Goal: Transaction & Acquisition: Purchase product/service

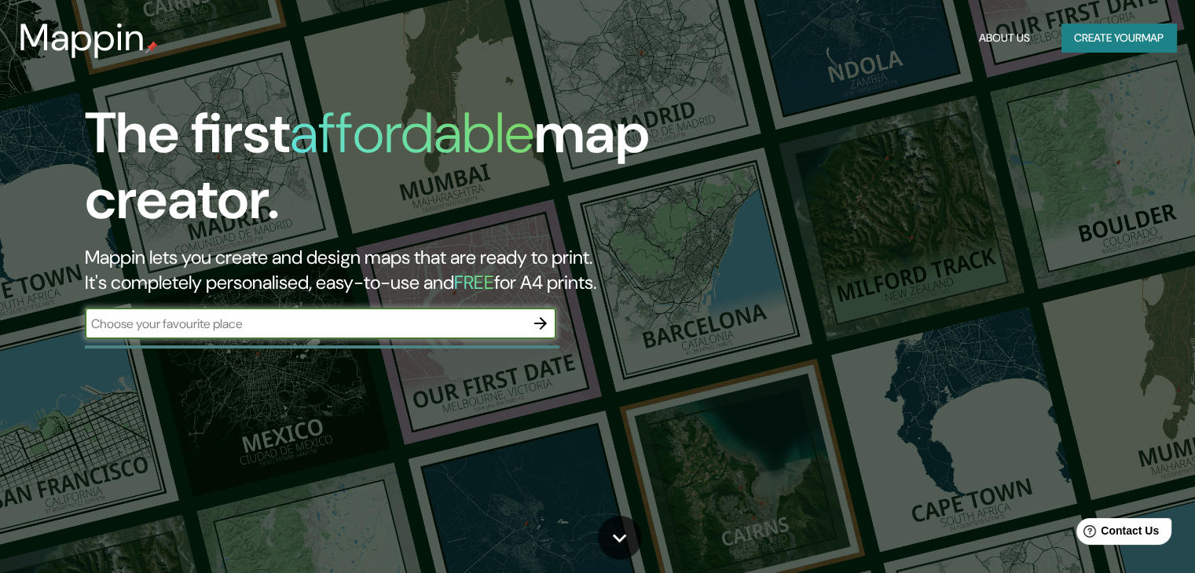
click at [248, 333] on div "​" at bounding box center [320, 323] width 471 height 31
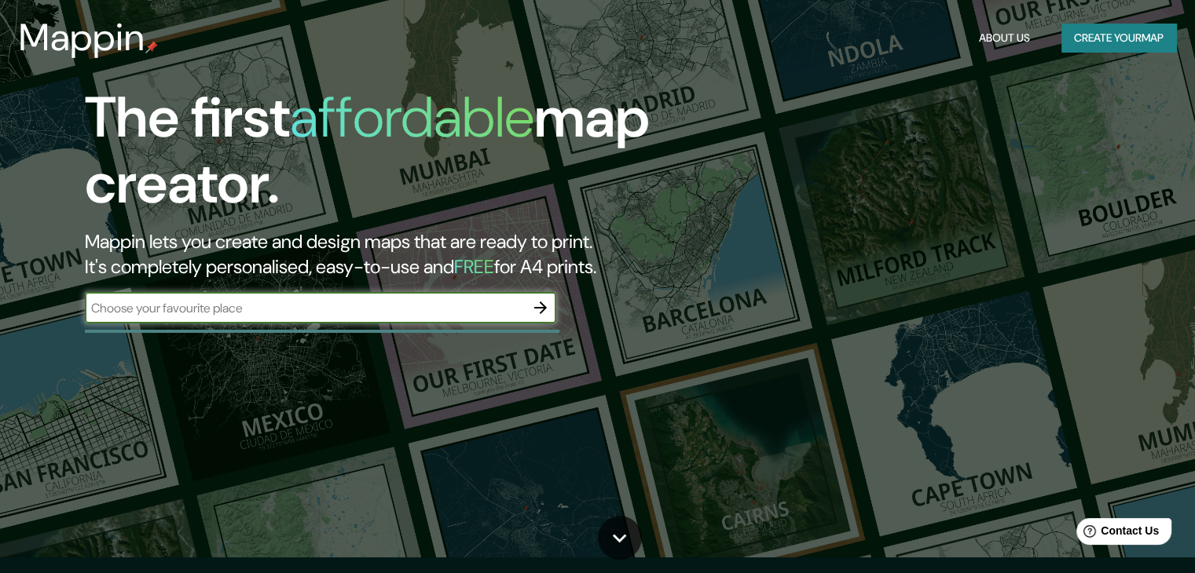
scroll to position [16, 0]
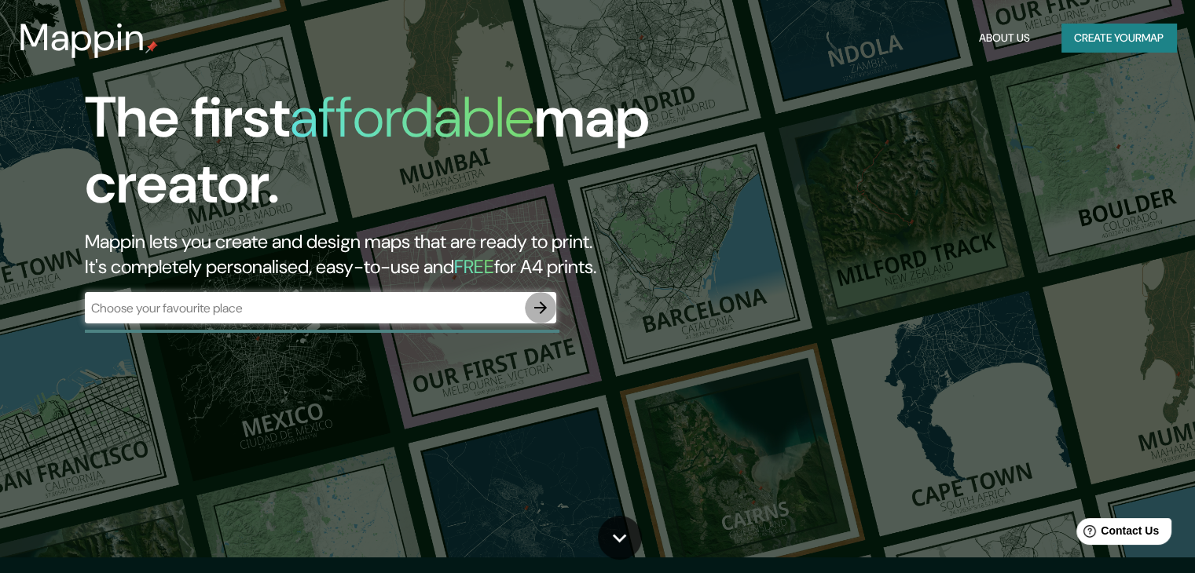
click at [540, 311] on icon "button" at bounding box center [540, 307] width 19 height 19
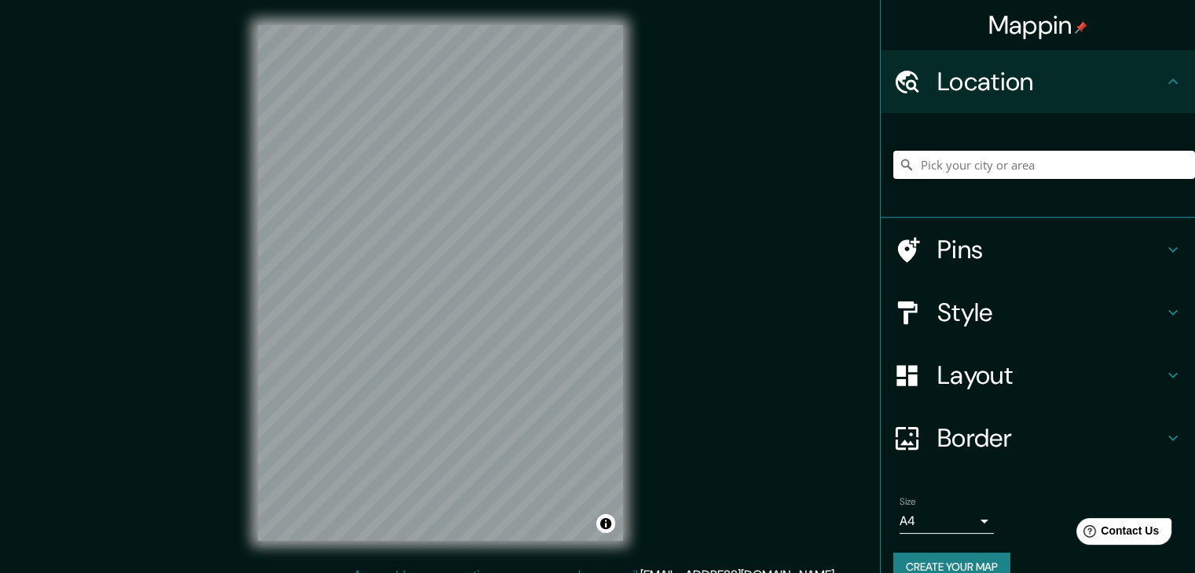
click at [961, 166] on input "Pick your city or area" at bounding box center [1044, 165] width 302 height 28
paste input "[STREET_ADDRESS][PERSON_NAME]"
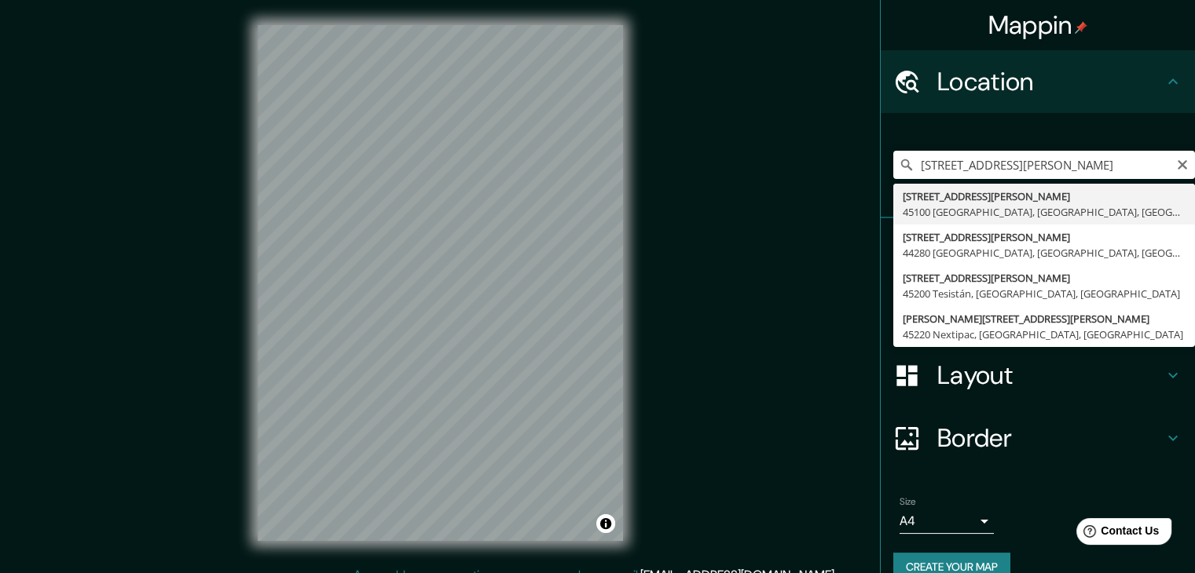
type input "[STREET_ADDRESS][PERSON_NAME]"
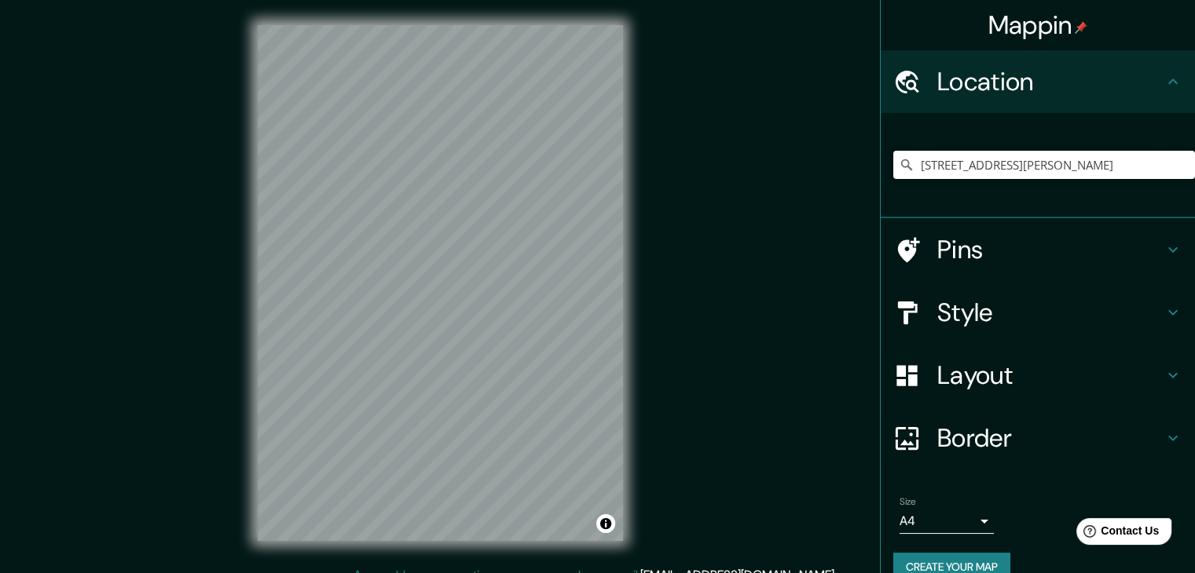
scroll to position [0, 0]
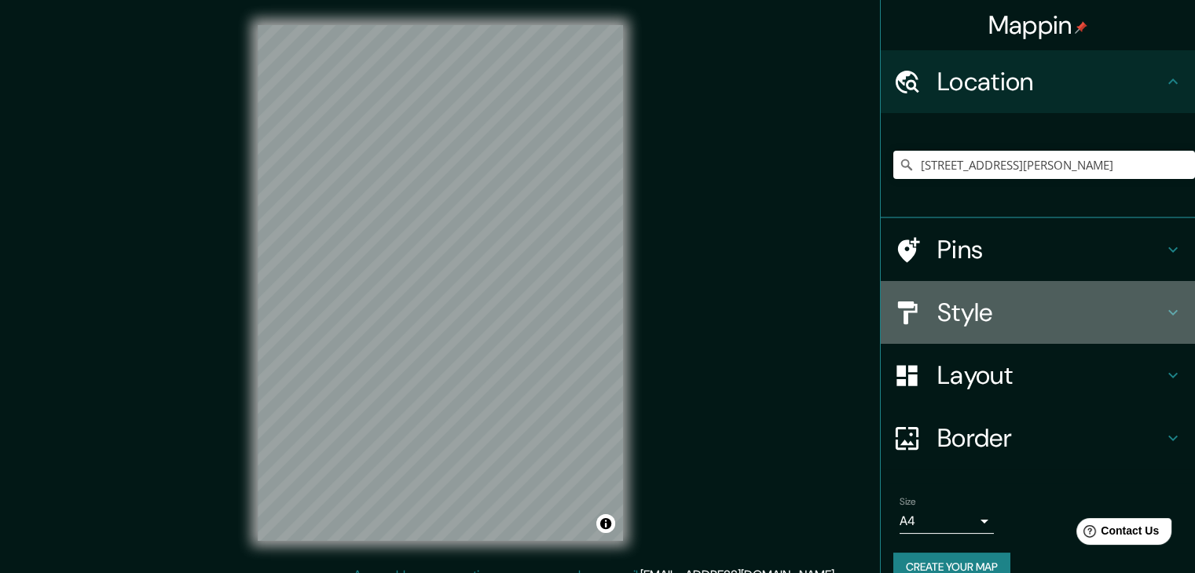
click at [899, 313] on icon at bounding box center [906, 312] width 27 height 27
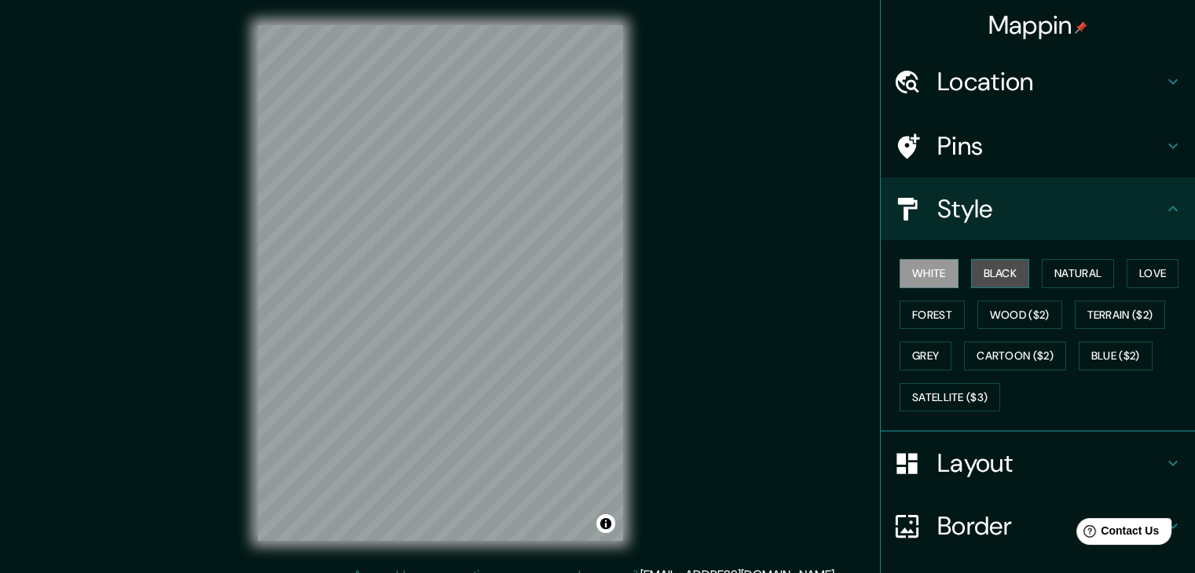
click at [990, 273] on button "Black" at bounding box center [1000, 273] width 59 height 29
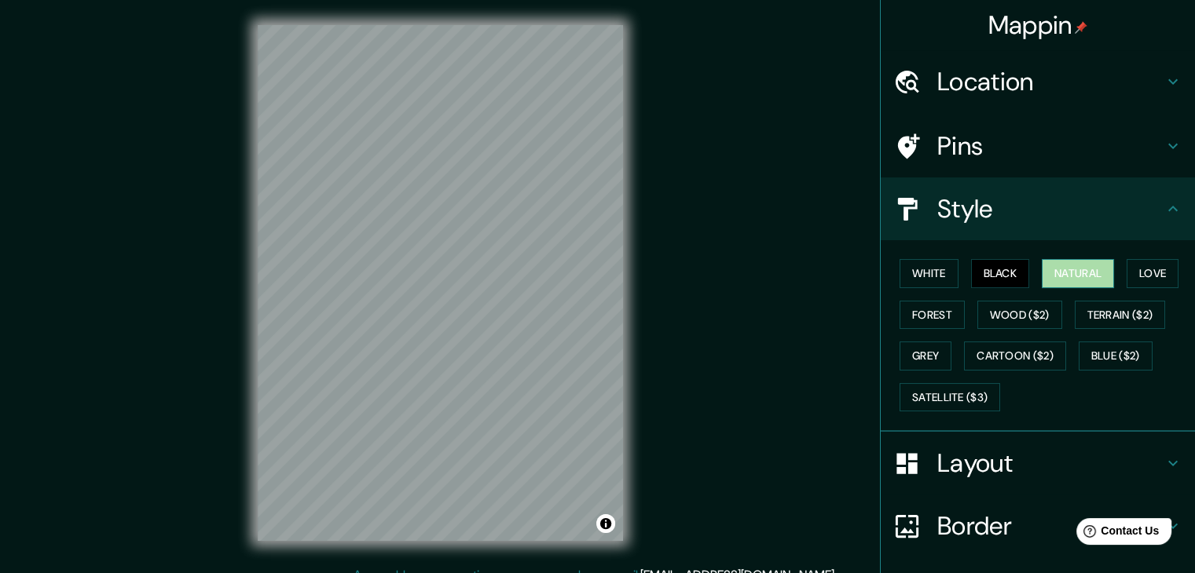
click at [1068, 280] on button "Natural" at bounding box center [1077, 273] width 72 height 29
click at [1076, 276] on button "Natural" at bounding box center [1077, 273] width 72 height 29
click at [1137, 271] on button "Love" at bounding box center [1152, 273] width 52 height 29
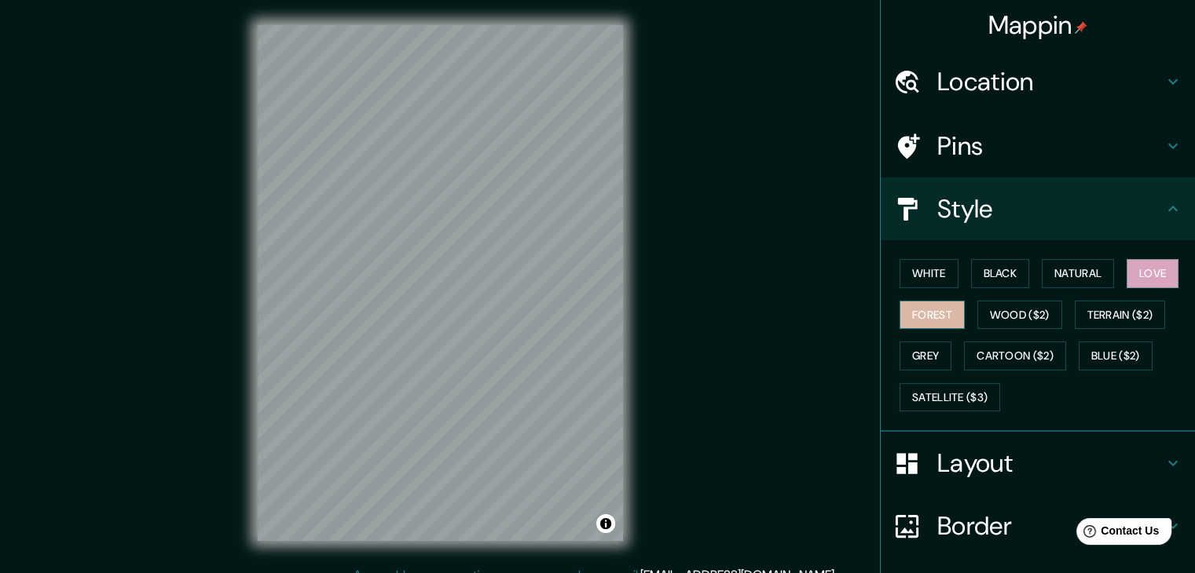
click at [933, 314] on button "Forest" at bounding box center [931, 315] width 65 height 29
click at [984, 314] on button "Wood ($2)" at bounding box center [1019, 315] width 85 height 29
click at [946, 312] on button "Forest" at bounding box center [931, 315] width 65 height 29
click at [906, 353] on button "Grey" at bounding box center [925, 356] width 52 height 29
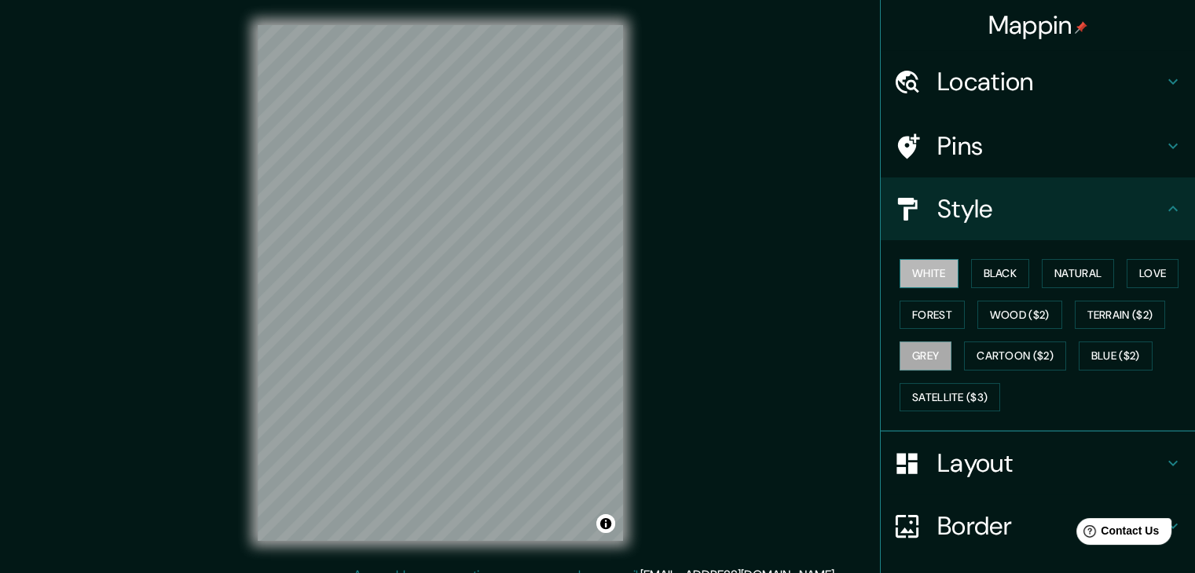
click at [932, 276] on button "White" at bounding box center [928, 273] width 59 height 29
click at [988, 265] on button "Black" at bounding box center [1000, 273] width 59 height 29
click at [932, 312] on button "Forest" at bounding box center [931, 315] width 65 height 29
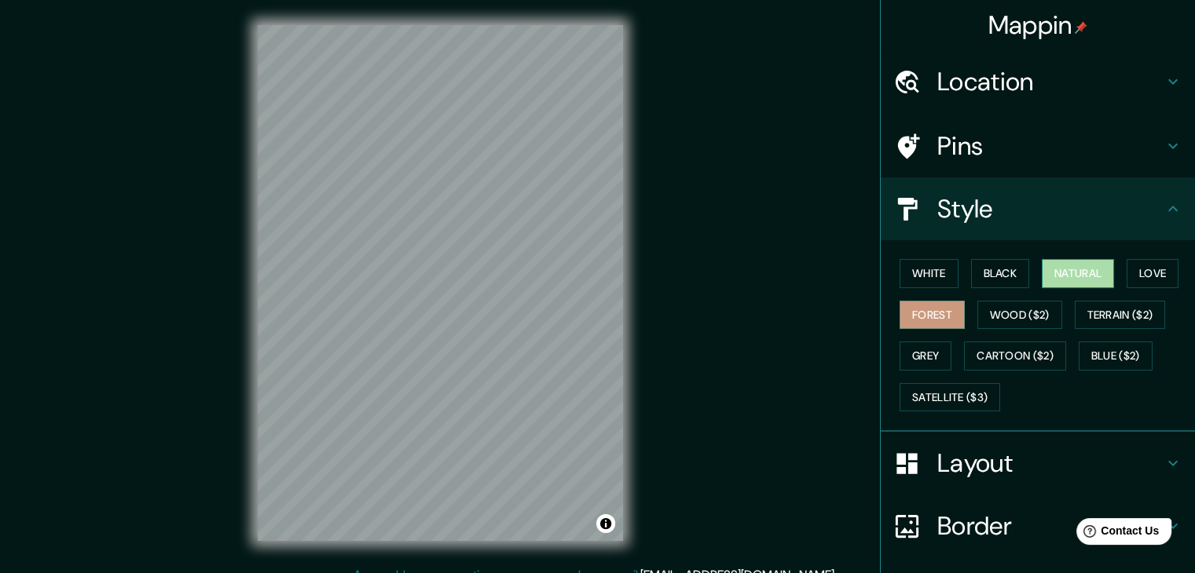
click at [1043, 280] on button "Natural" at bounding box center [1077, 273] width 72 height 29
click at [939, 275] on button "White" at bounding box center [928, 273] width 59 height 29
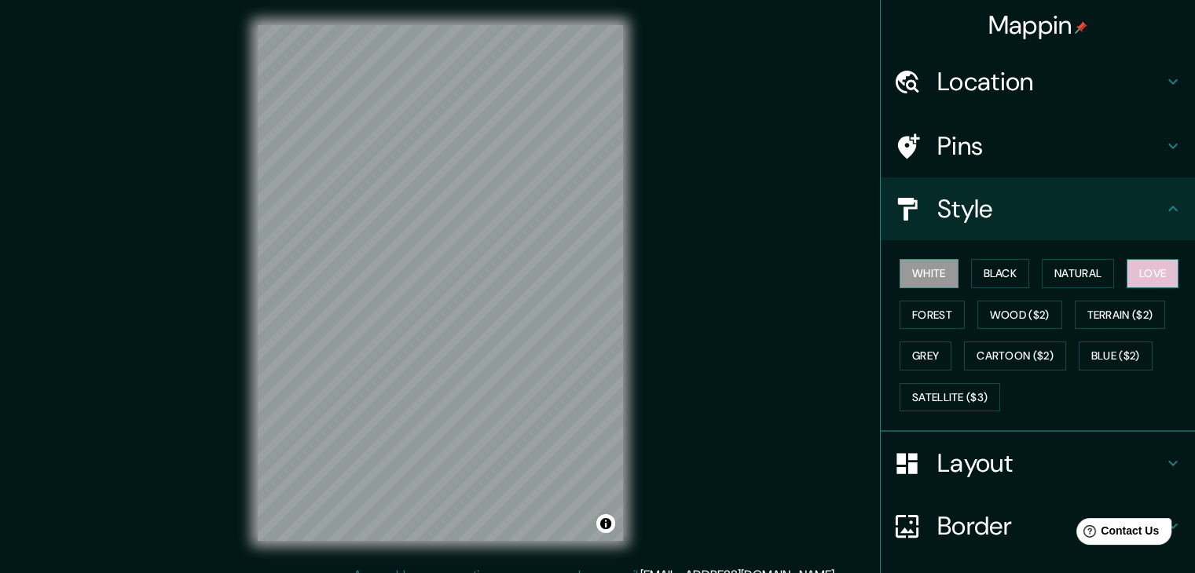
click at [1142, 262] on button "Love" at bounding box center [1152, 273] width 52 height 29
click at [994, 311] on button "Wood ($2)" at bounding box center [1019, 315] width 85 height 29
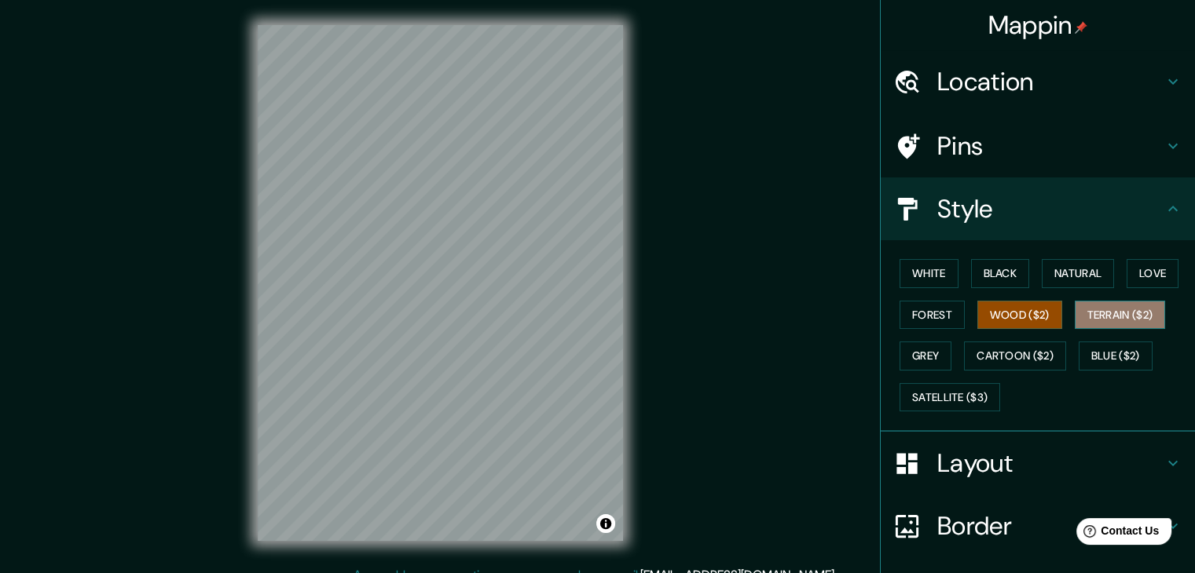
click at [1101, 320] on button "Terrain ($2)" at bounding box center [1119, 315] width 91 height 29
click at [928, 354] on button "Grey" at bounding box center [925, 356] width 52 height 29
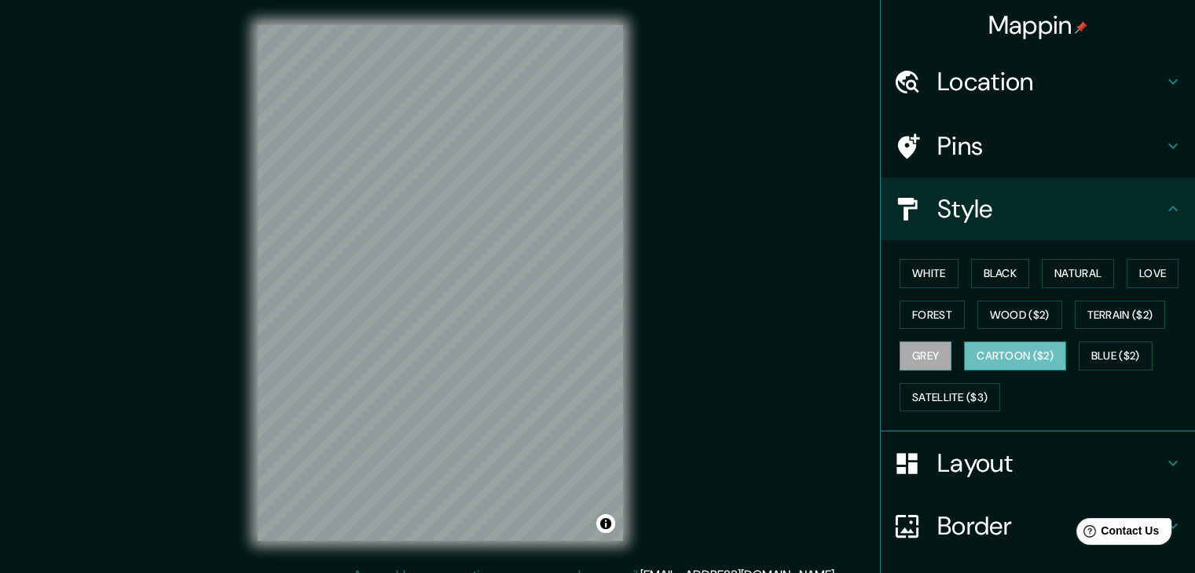
click at [1002, 346] on button "Cartoon ($2)" at bounding box center [1015, 356] width 102 height 29
click at [1085, 360] on button "Blue ($2)" at bounding box center [1115, 356] width 74 height 29
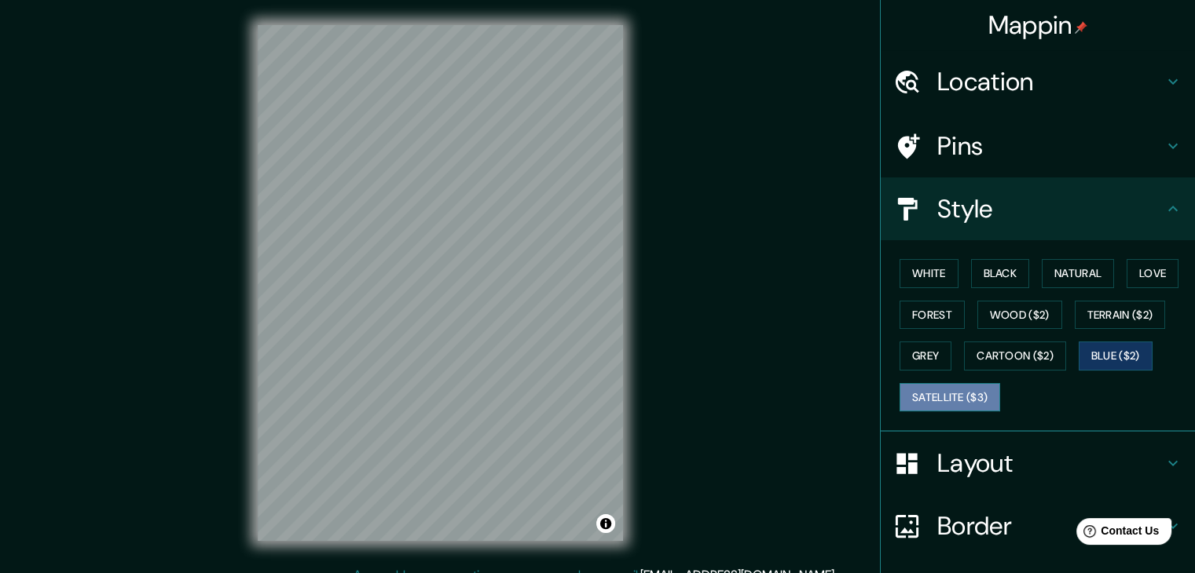
click at [946, 394] on button "Satellite ($3)" at bounding box center [949, 397] width 101 height 29
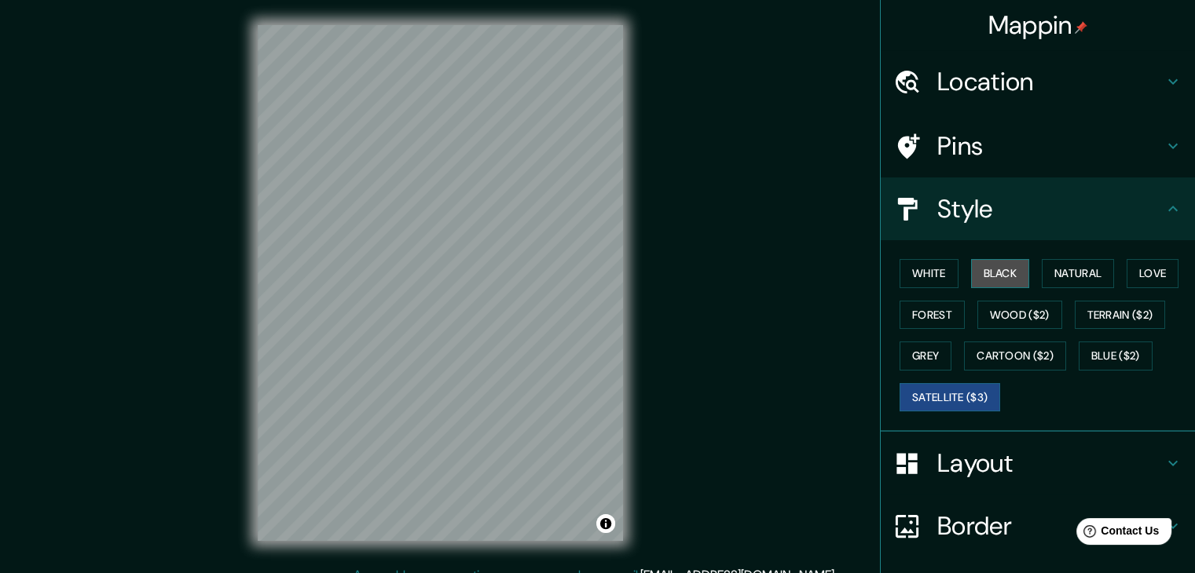
click at [980, 274] on button "Black" at bounding box center [1000, 273] width 59 height 29
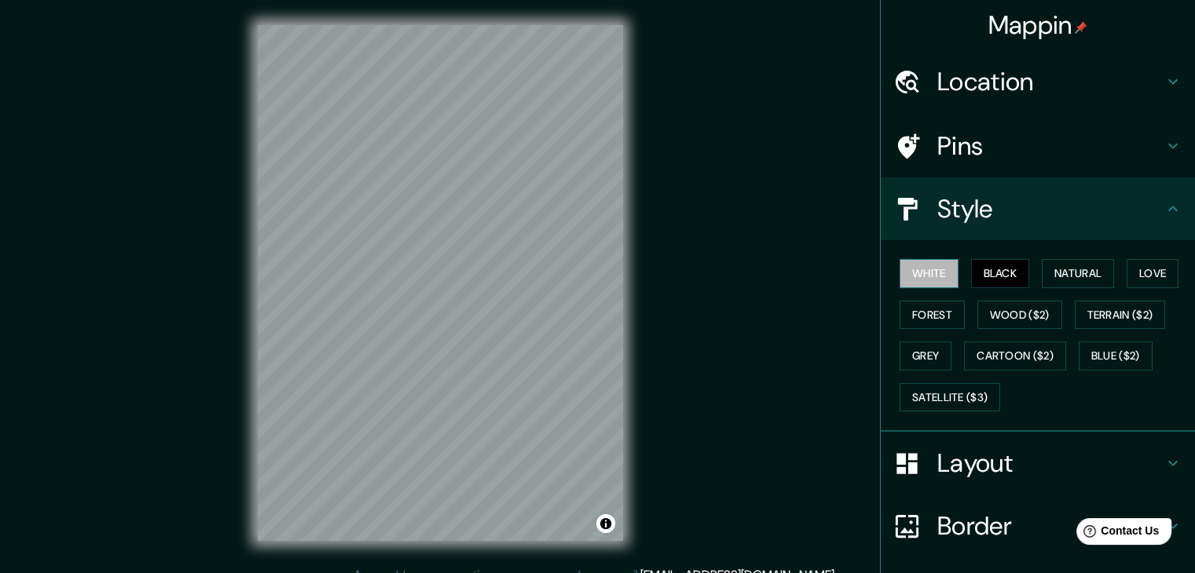
click at [927, 280] on button "White" at bounding box center [928, 273] width 59 height 29
